Goal: Task Accomplishment & Management: Use online tool/utility

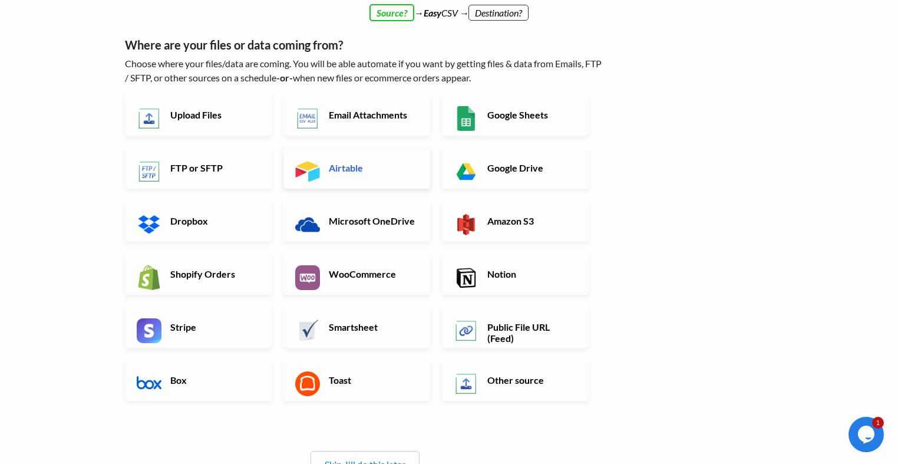
scroll to position [59, 0]
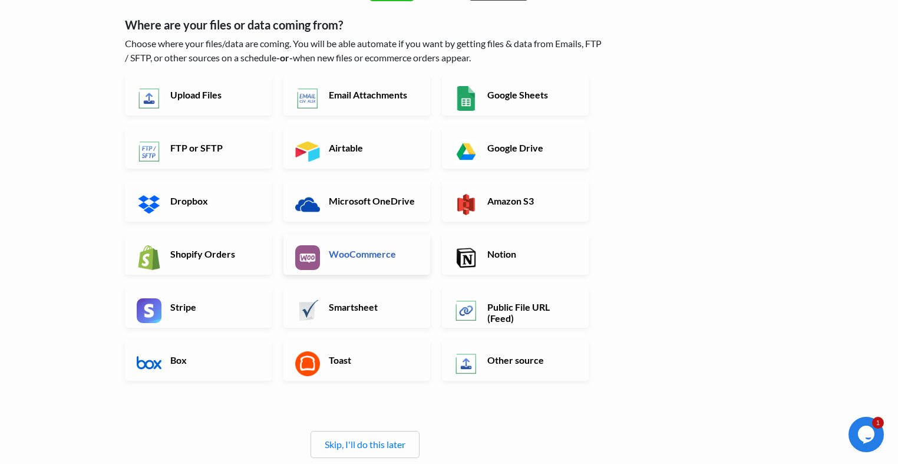
click at [374, 255] on h6 "WooCommerce" at bounding box center [372, 253] width 92 height 11
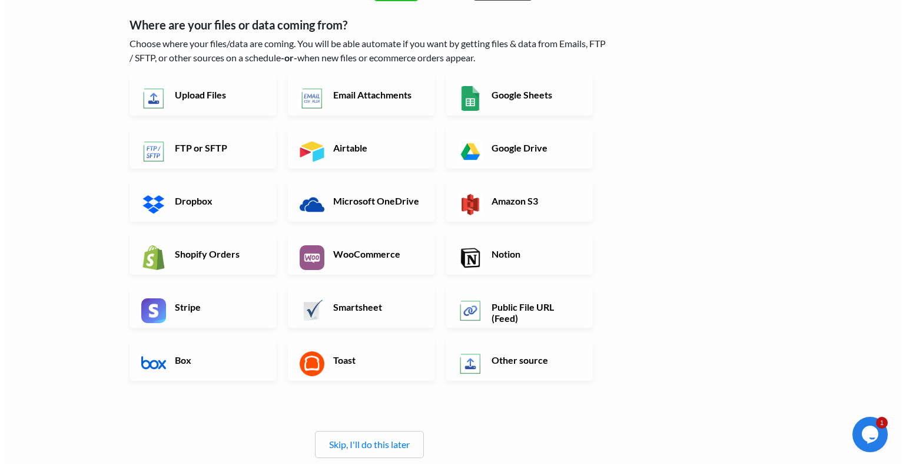
scroll to position [0, 0]
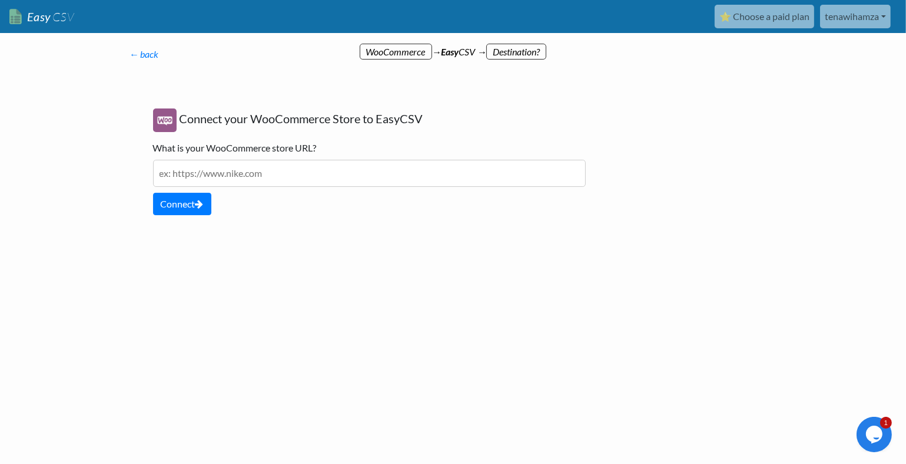
click at [243, 170] on input "text" at bounding box center [369, 173] width 433 height 27
click at [160, 177] on input "yanis-shop.com" at bounding box center [369, 173] width 433 height 27
type input "https://yanis-shop.com"
click at [178, 197] on button "Connect" at bounding box center [182, 204] width 58 height 22
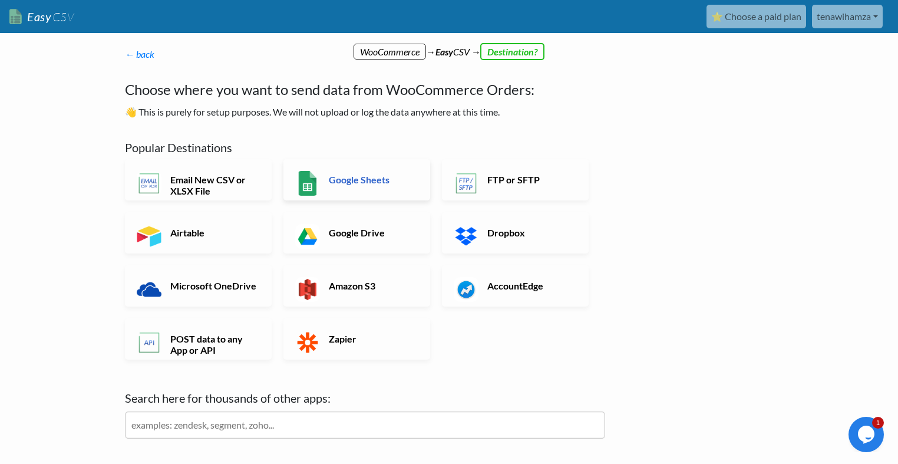
click at [365, 183] on h6 "Google Sheets" at bounding box center [372, 179] width 92 height 11
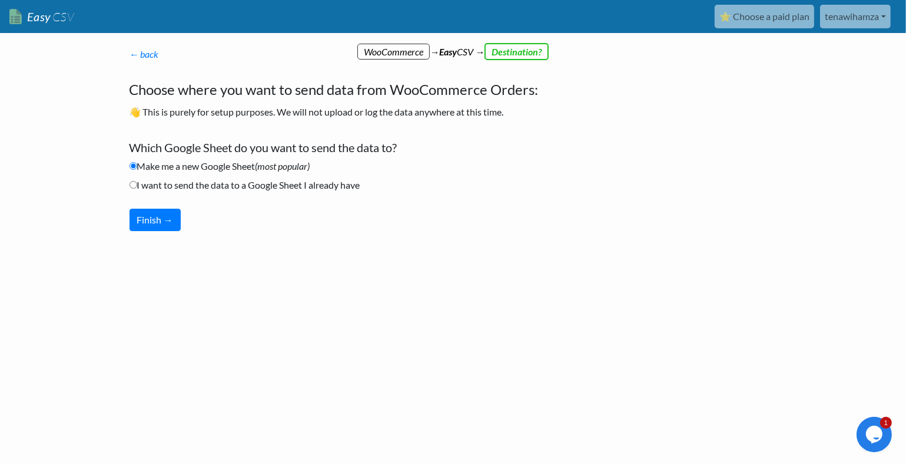
click at [233, 187] on label "I want to send the data to a Google Sheet I already have" at bounding box center [245, 185] width 231 height 14
click at [137, 187] on input "I want to send the data to a Google Sheet I already have" at bounding box center [134, 185] width 8 height 8
radio input "true"
click at [179, 175] on li "Make me a new Google Sheet (most popular)" at bounding box center [370, 168] width 480 height 19
click at [184, 173] on li "Make me a new Google Sheet (most popular)" at bounding box center [370, 168] width 480 height 19
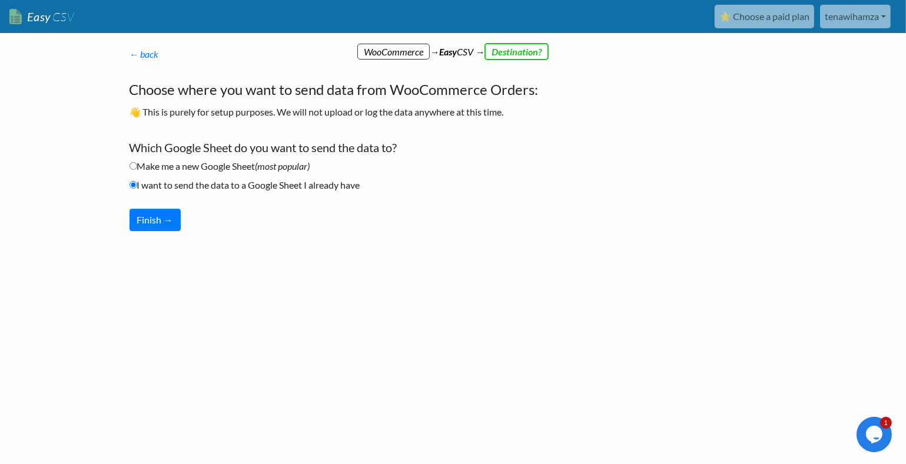
click at [187, 168] on label "Make me a new Google Sheet (most popular)" at bounding box center [220, 166] width 181 height 14
click at [137, 168] on input "Make me a new Google Sheet (most popular)" at bounding box center [134, 166] width 8 height 8
radio input "true"
click at [163, 213] on button "Finish →" at bounding box center [155, 220] width 51 height 22
click at [163, 224] on button "Finish →" at bounding box center [155, 220] width 51 height 22
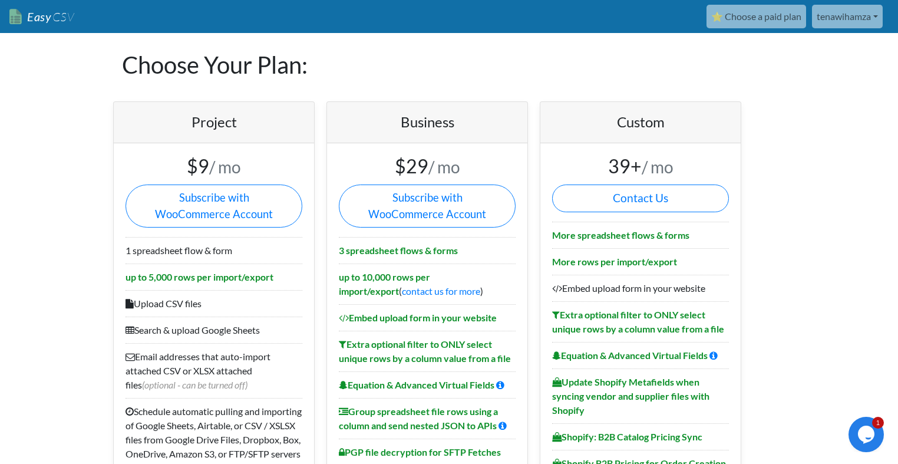
click at [31, 14] on link "Easy CSV" at bounding box center [41, 17] width 65 height 24
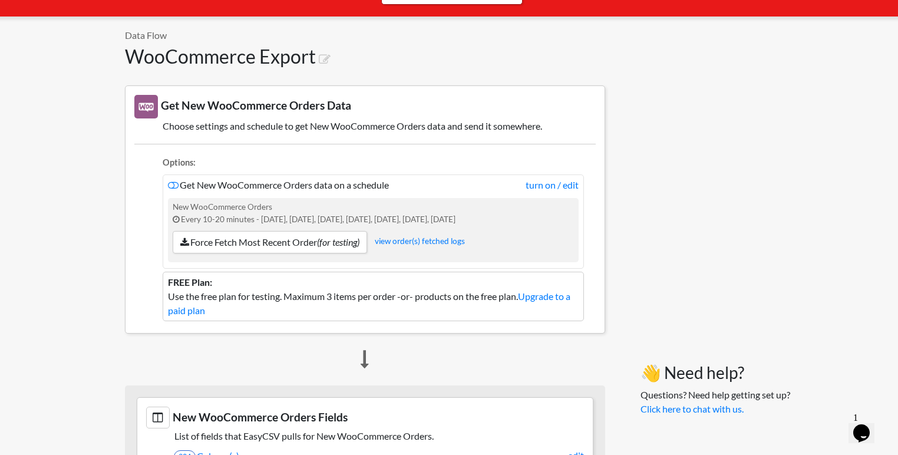
scroll to position [177, 0]
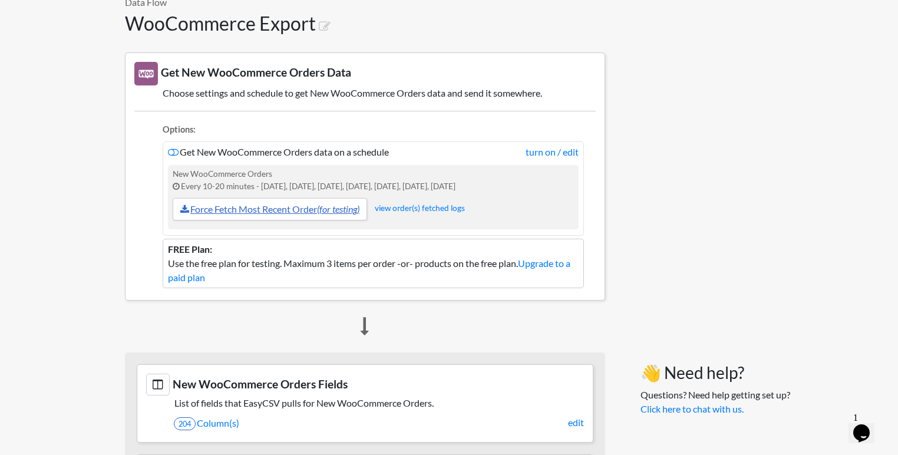
click at [217, 210] on link "Force Fetch Most Recent Order (for testing)" at bounding box center [270, 209] width 194 height 22
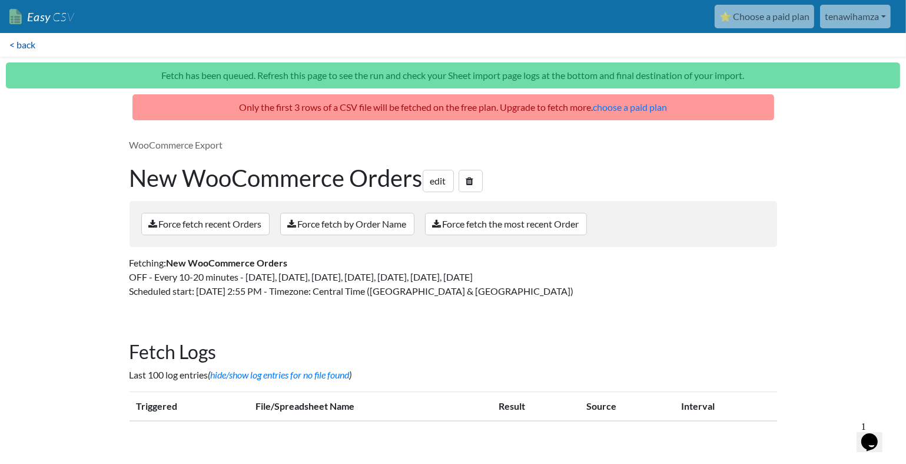
click at [15, 47] on link "< back" at bounding box center [22, 45] width 45 height 24
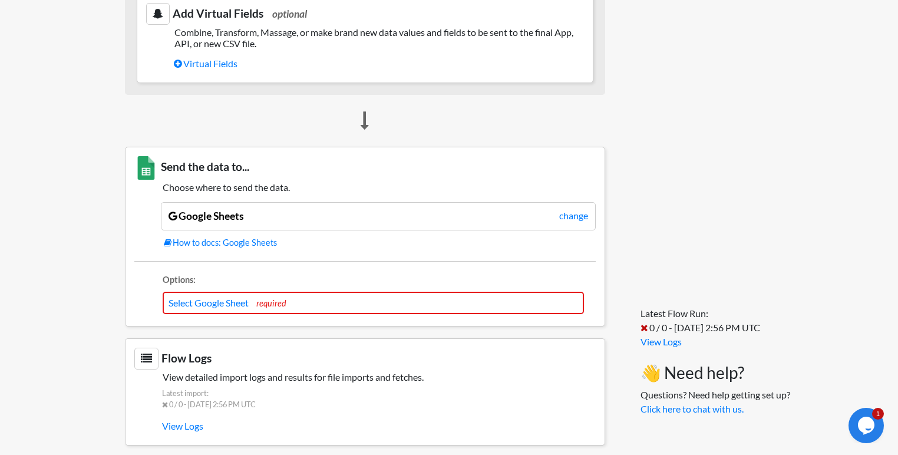
scroll to position [735, 0]
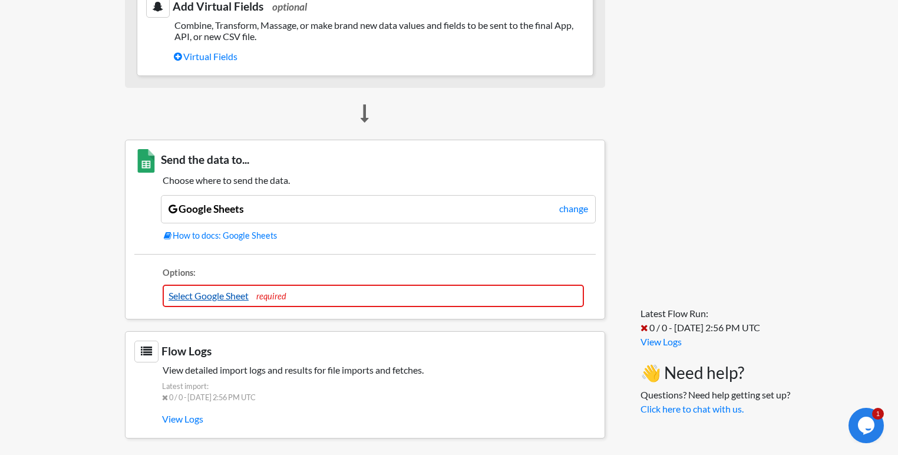
click at [210, 290] on link "Select Google Sheet" at bounding box center [208, 295] width 80 height 11
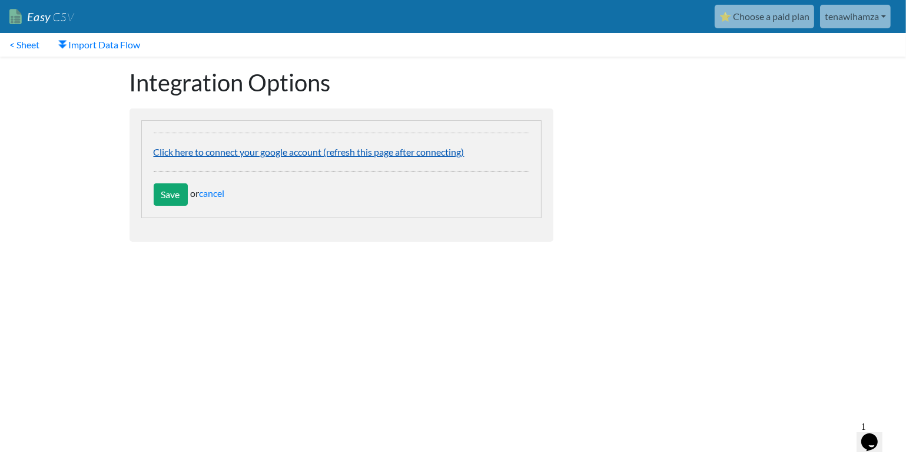
drag, startPoint x: 220, startPoint y: 148, endPoint x: 210, endPoint y: 151, distance: 10.6
click at [210, 151] on link "Click here to connect your google account (refresh this page after connecting)" at bounding box center [309, 151] width 311 height 11
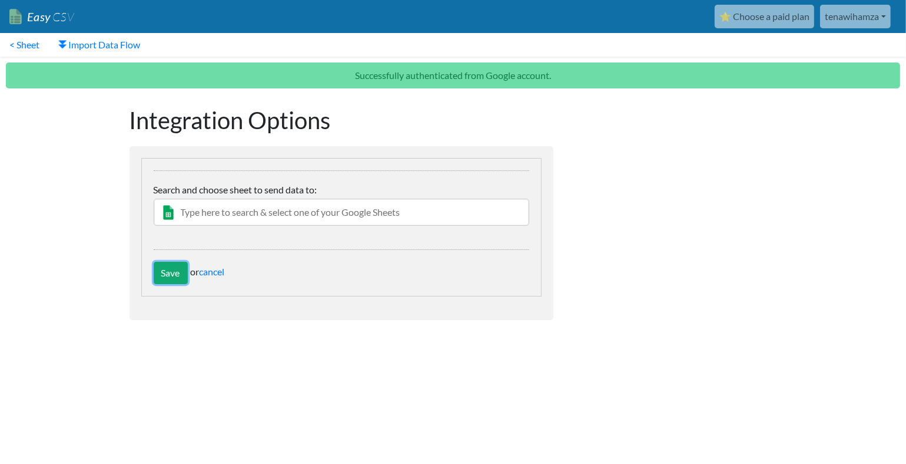
click at [171, 277] on input "Save" at bounding box center [171, 273] width 34 height 22
click at [221, 219] on input "text" at bounding box center [342, 211] width 376 height 27
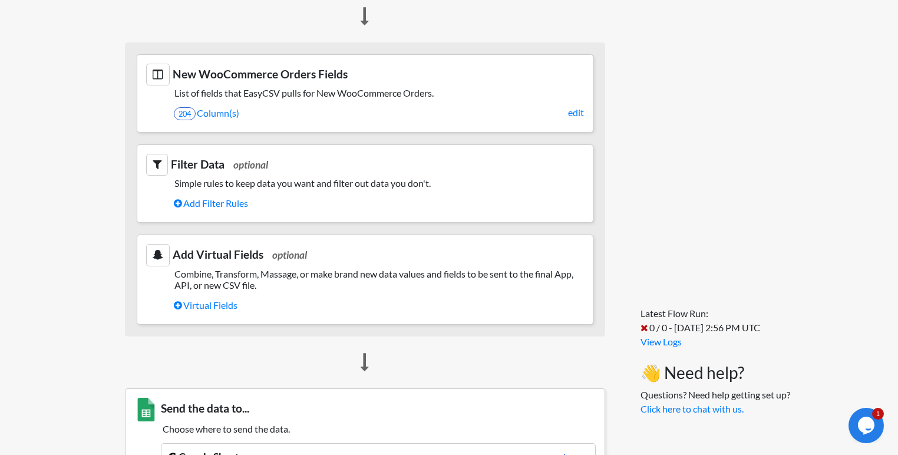
scroll to position [837, 0]
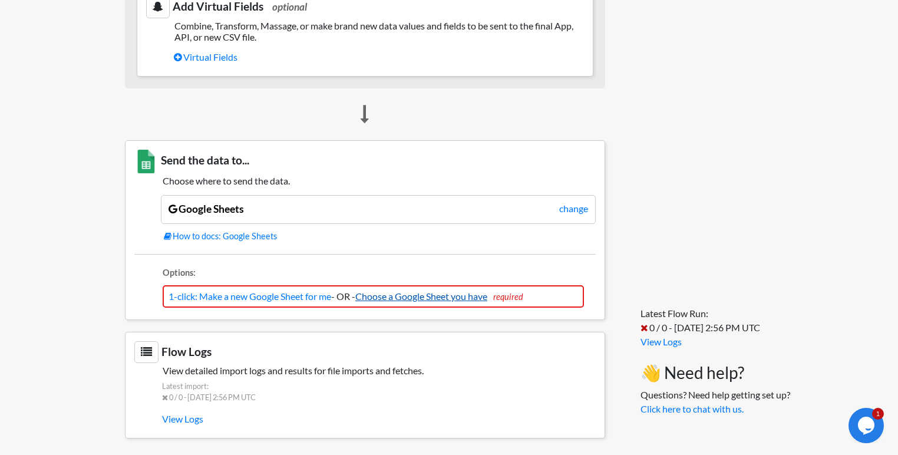
click at [451, 294] on link "Choose a Google Sheet you have" at bounding box center [421, 295] width 132 height 11
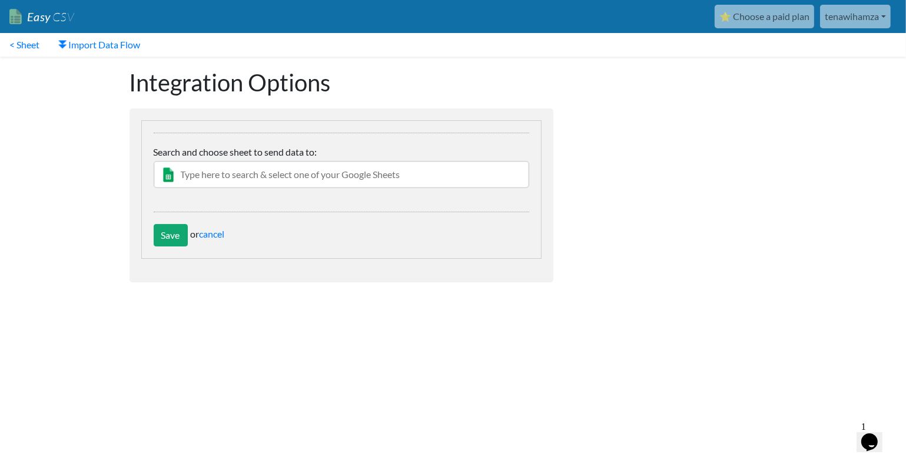
click at [247, 174] on input "text" at bounding box center [342, 174] width 376 height 27
click at [210, 235] on link "cancel" at bounding box center [212, 233] width 25 height 11
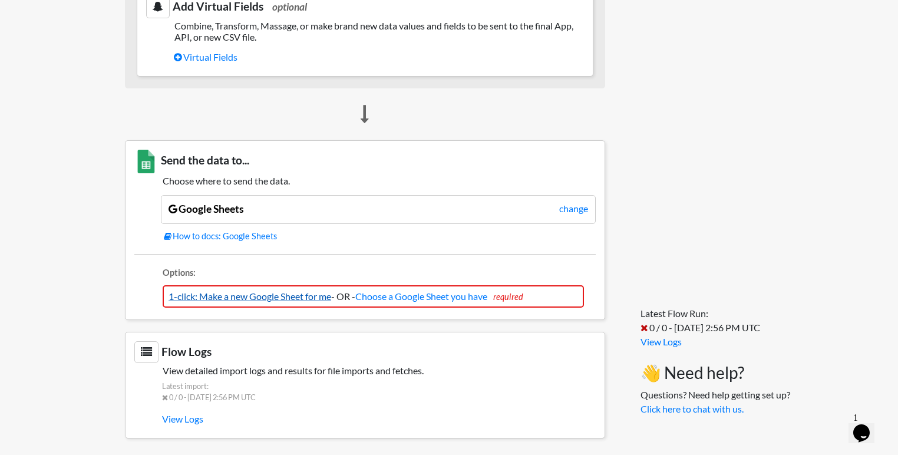
click at [292, 290] on link "1-click: Make a new Google Sheet for me" at bounding box center [249, 295] width 163 height 11
click at [300, 290] on link "1-click: Make a new Google Sheet for me" at bounding box center [249, 295] width 163 height 11
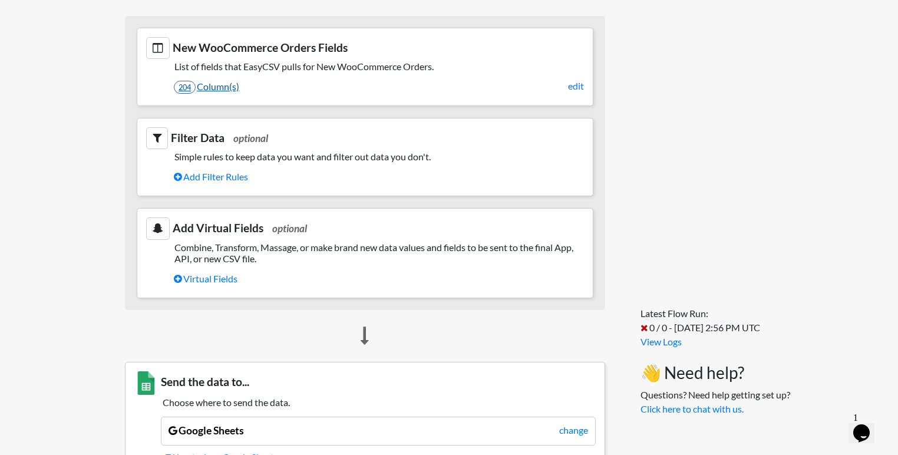
scroll to position [387, 0]
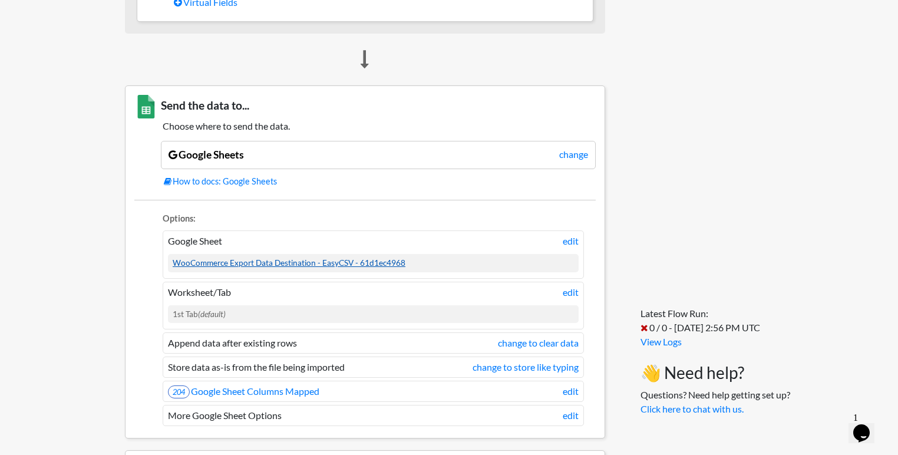
scroll to position [945, 0]
